Goal: Task Accomplishment & Management: Manage account settings

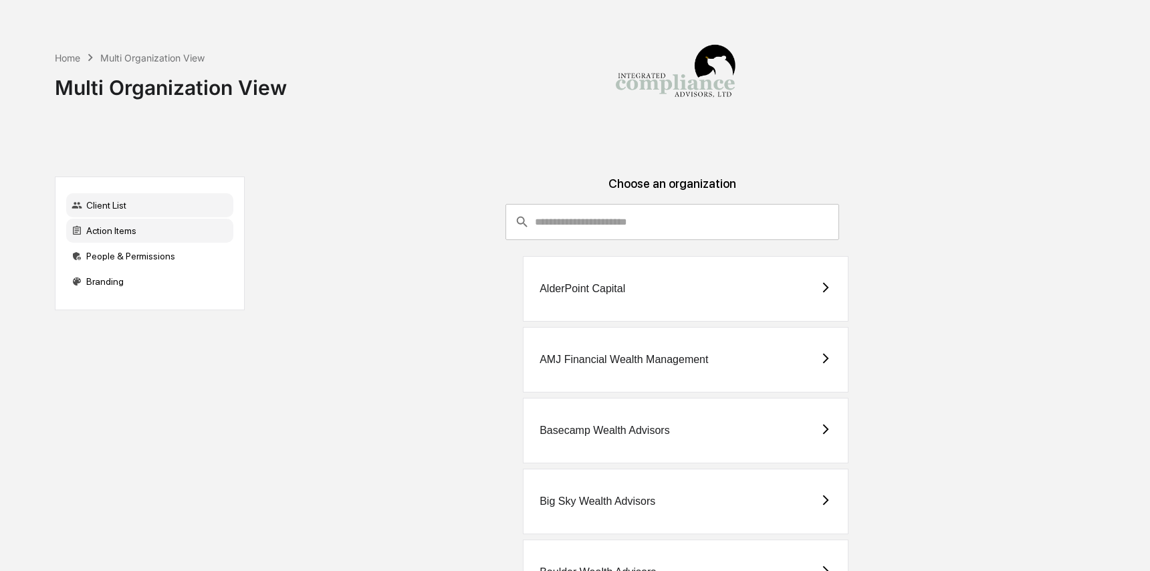
click at [150, 135] on div "Home Multi Organization View Multi Organization View" at bounding box center [572, 77] width 1035 height 155
click at [147, 231] on div "Action Items" at bounding box center [149, 231] width 167 height 24
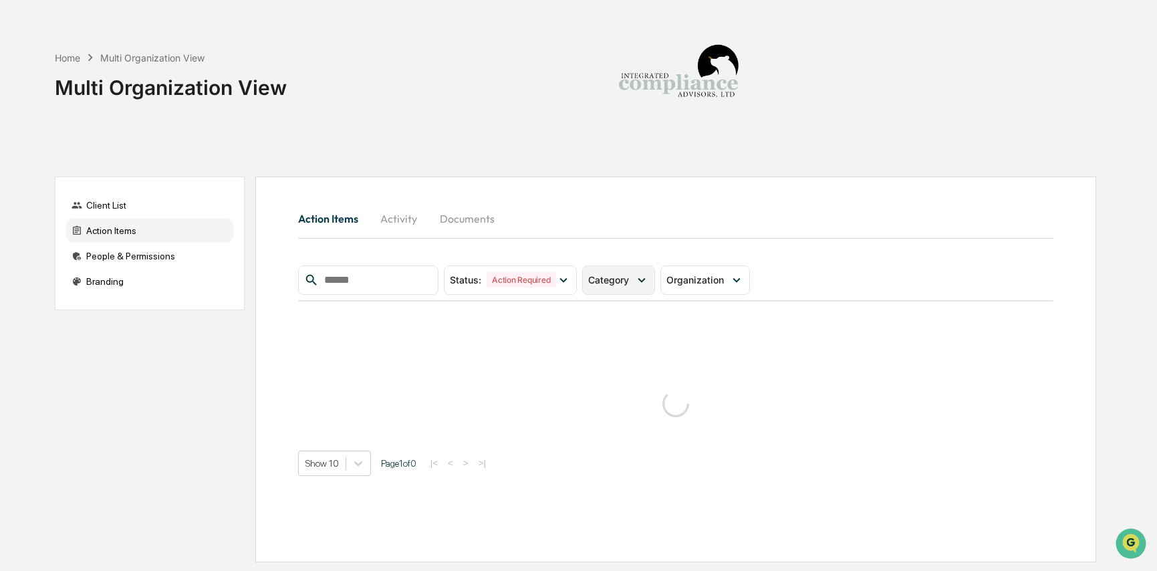
click at [629, 280] on span "Category" at bounding box center [608, 279] width 41 height 11
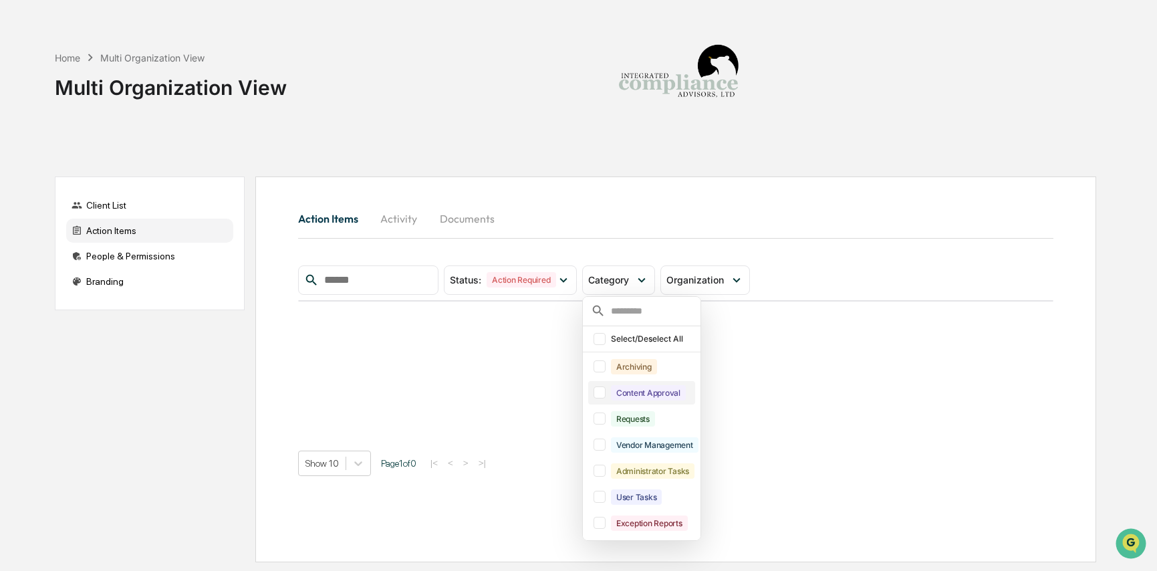
click at [657, 390] on div "Content Approval" at bounding box center [648, 392] width 75 height 15
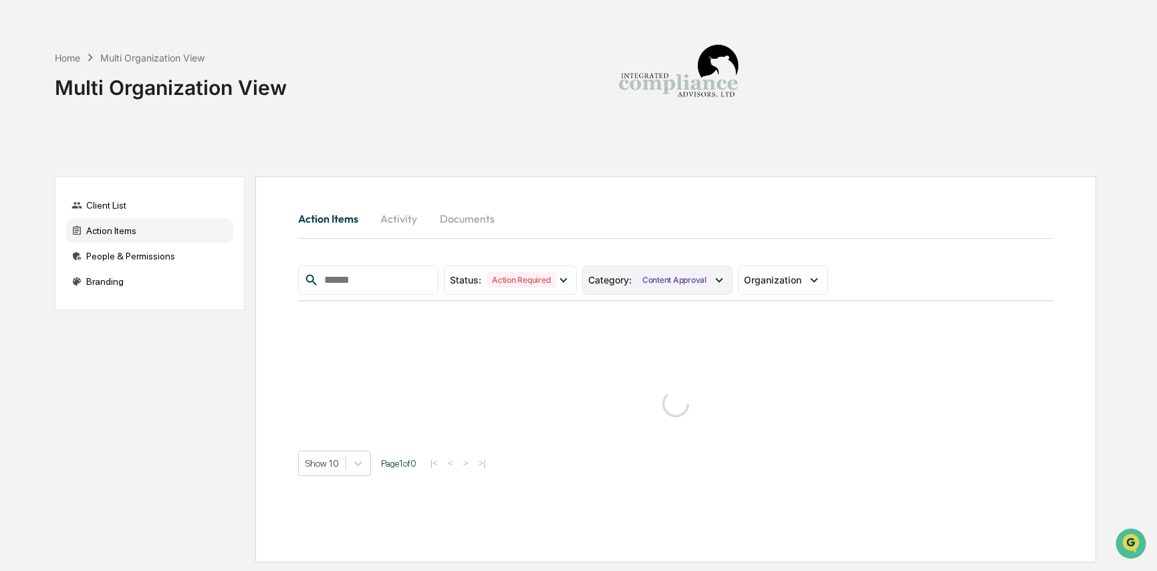
click at [657, 285] on div "Content Approval" at bounding box center [674, 279] width 75 height 15
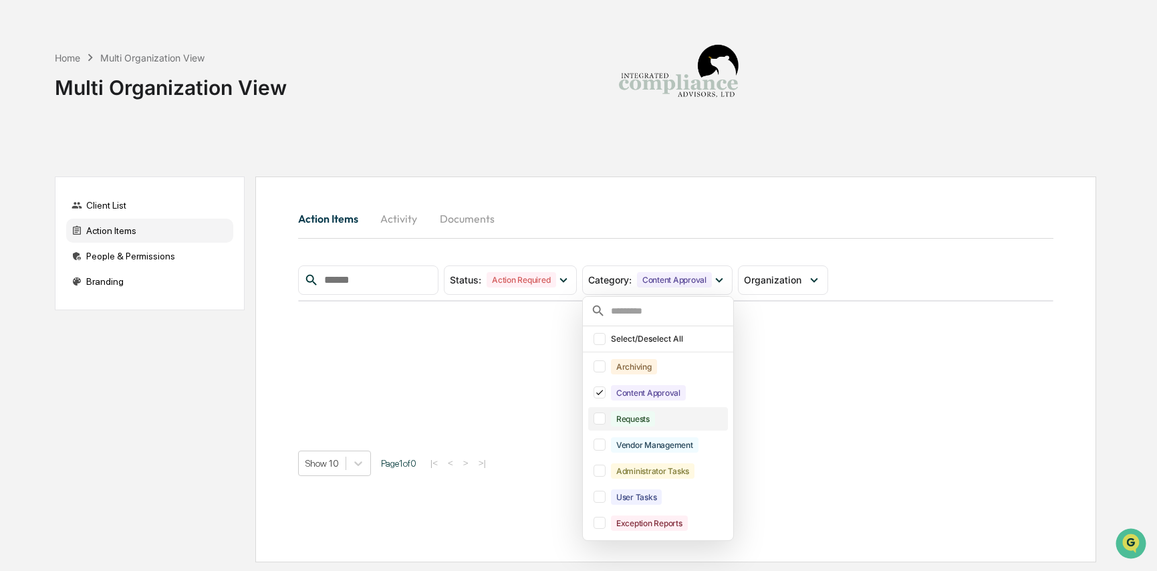
click at [655, 420] on div "Requests" at bounding box center [633, 418] width 44 height 15
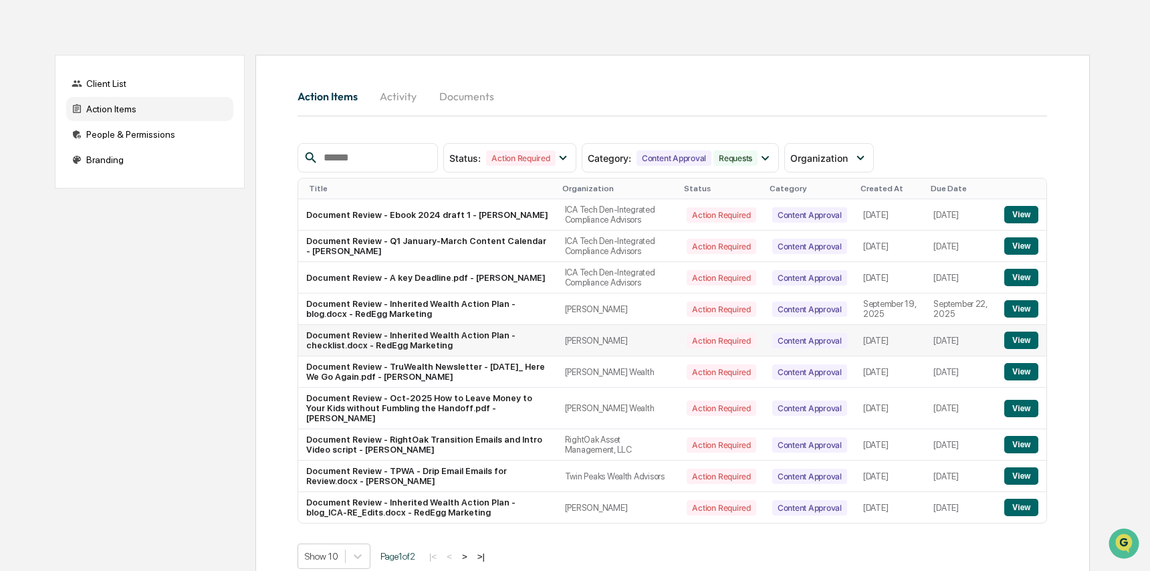
scroll to position [160, 0]
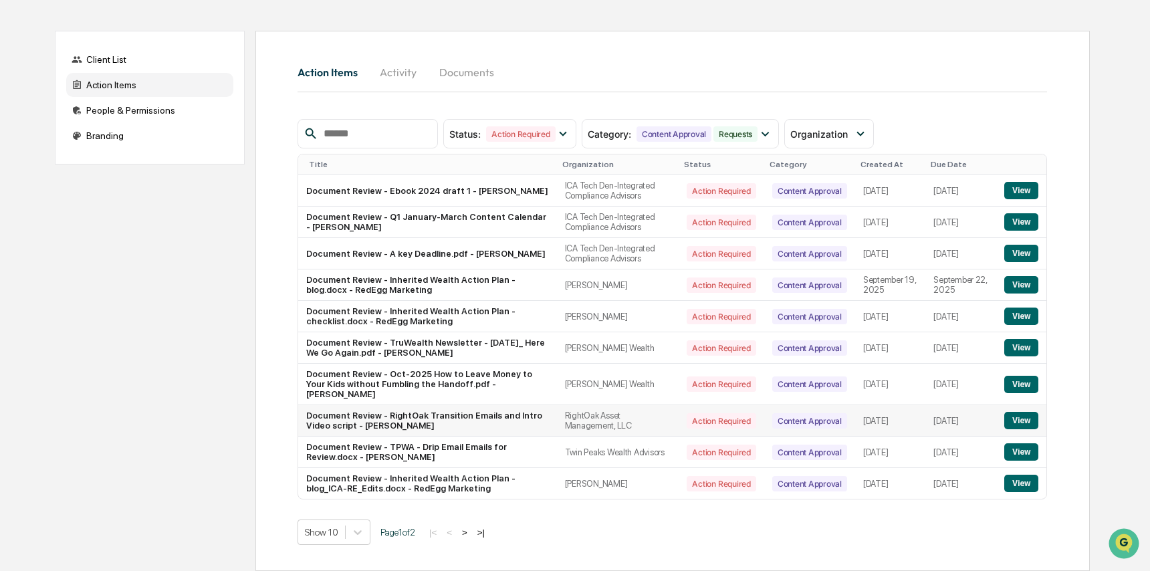
click at [1032, 421] on button "View" at bounding box center [1021, 420] width 34 height 17
